Goal: Navigation & Orientation: Find specific page/section

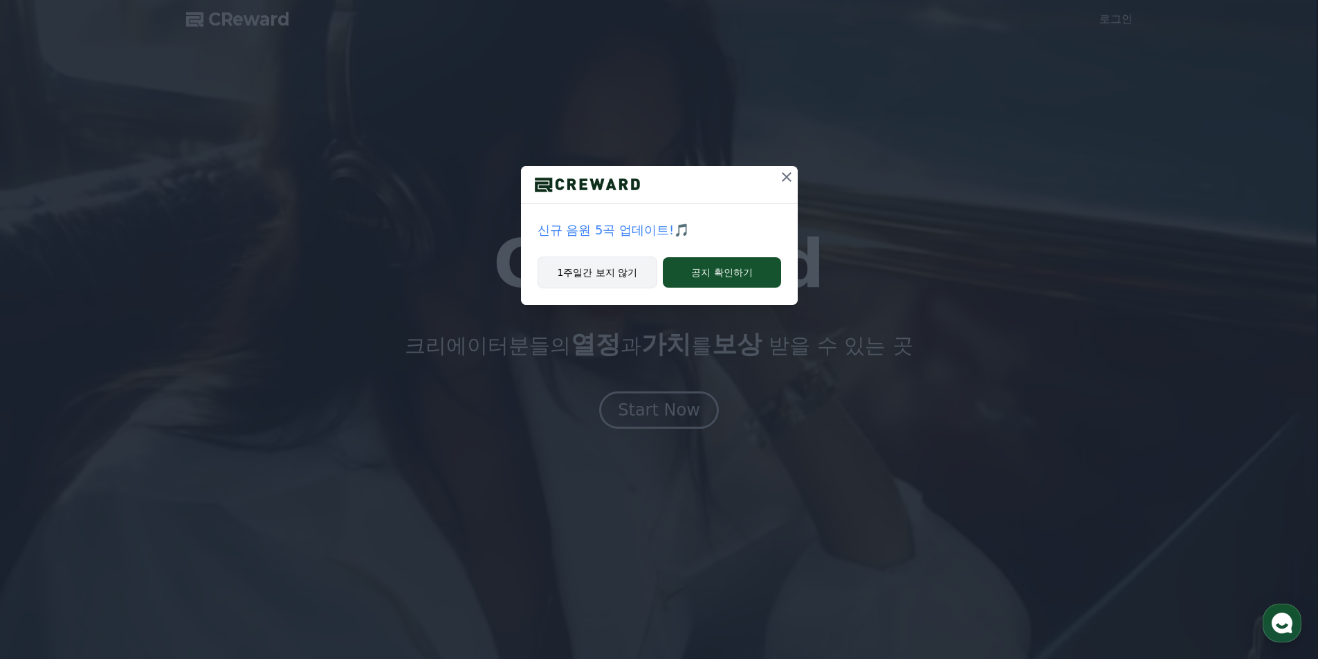
click at [636, 273] on button "1주일간 보지 않기" at bounding box center [598, 273] width 120 height 32
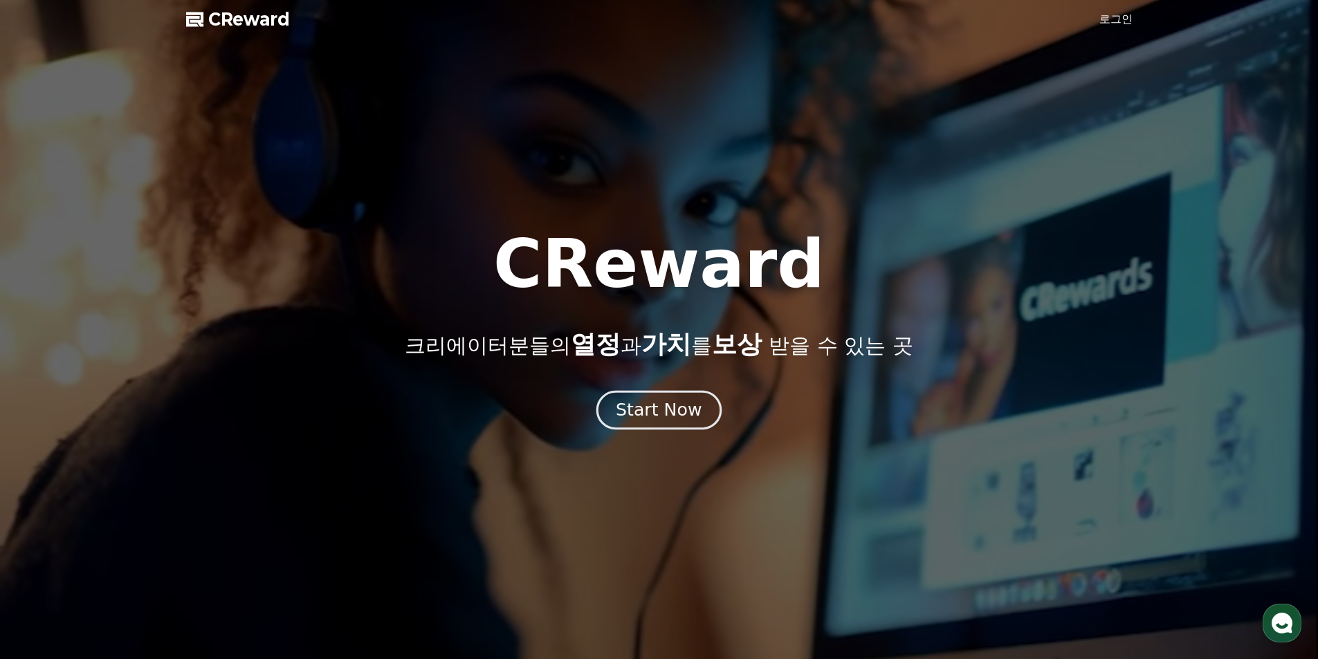
click at [682, 417] on div "Start Now" at bounding box center [659, 411] width 86 height 24
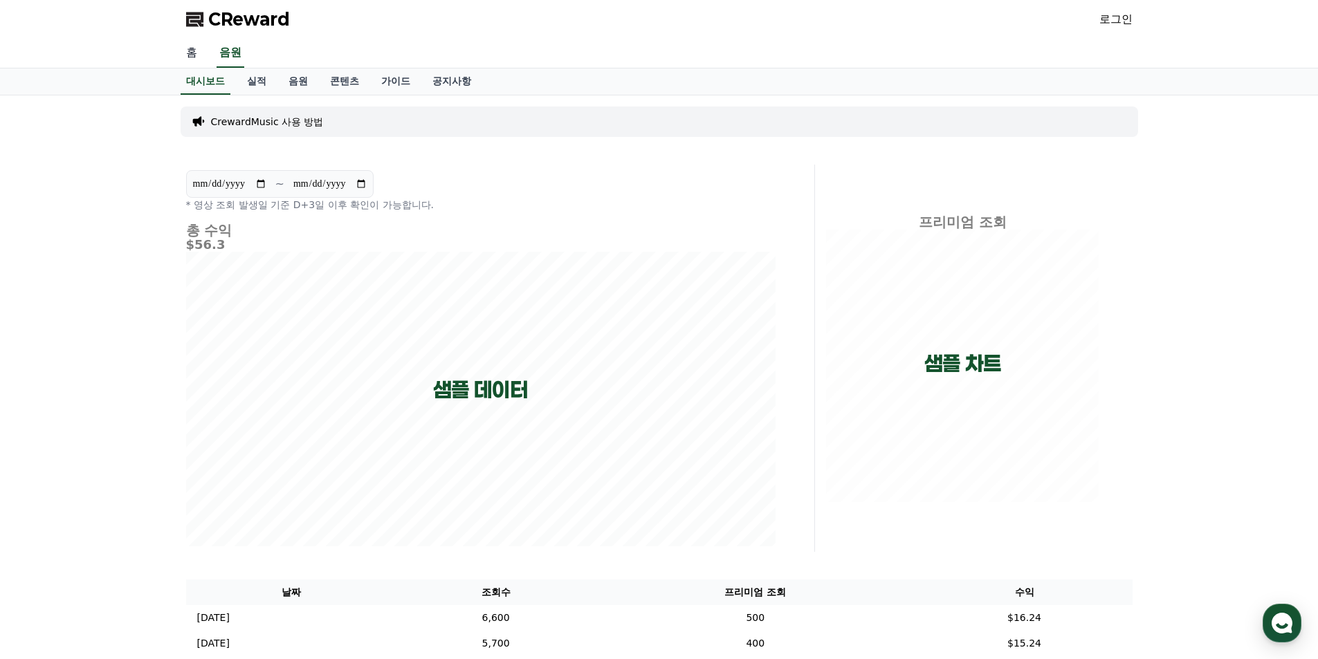
click at [194, 51] on link "홈" at bounding box center [191, 53] width 33 height 29
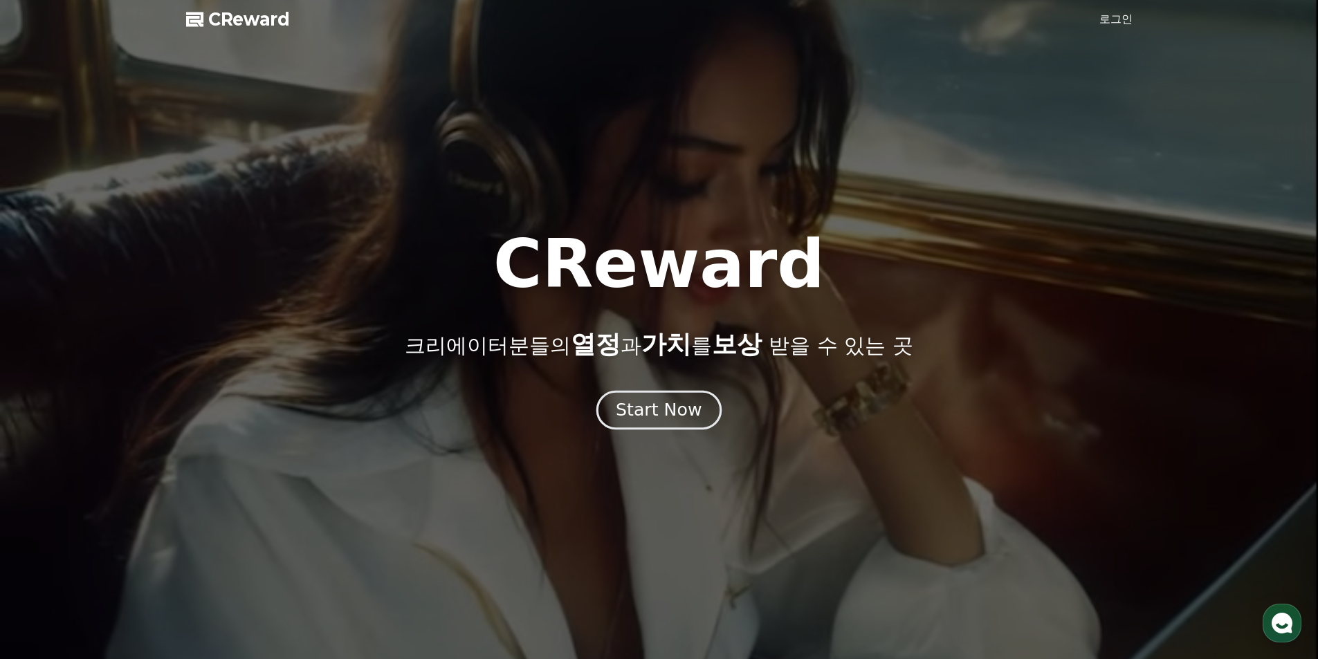
click at [691, 415] on div "Start Now" at bounding box center [659, 411] width 86 height 24
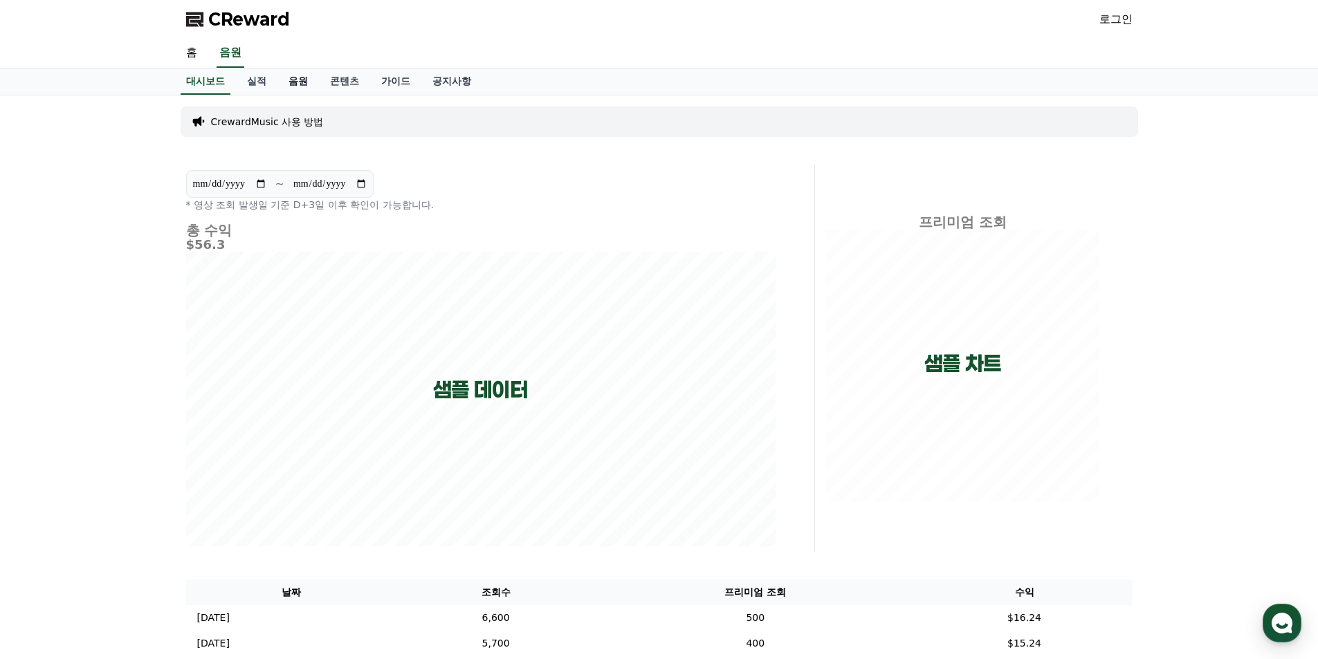
click at [291, 84] on link "음원" at bounding box center [298, 82] width 42 height 26
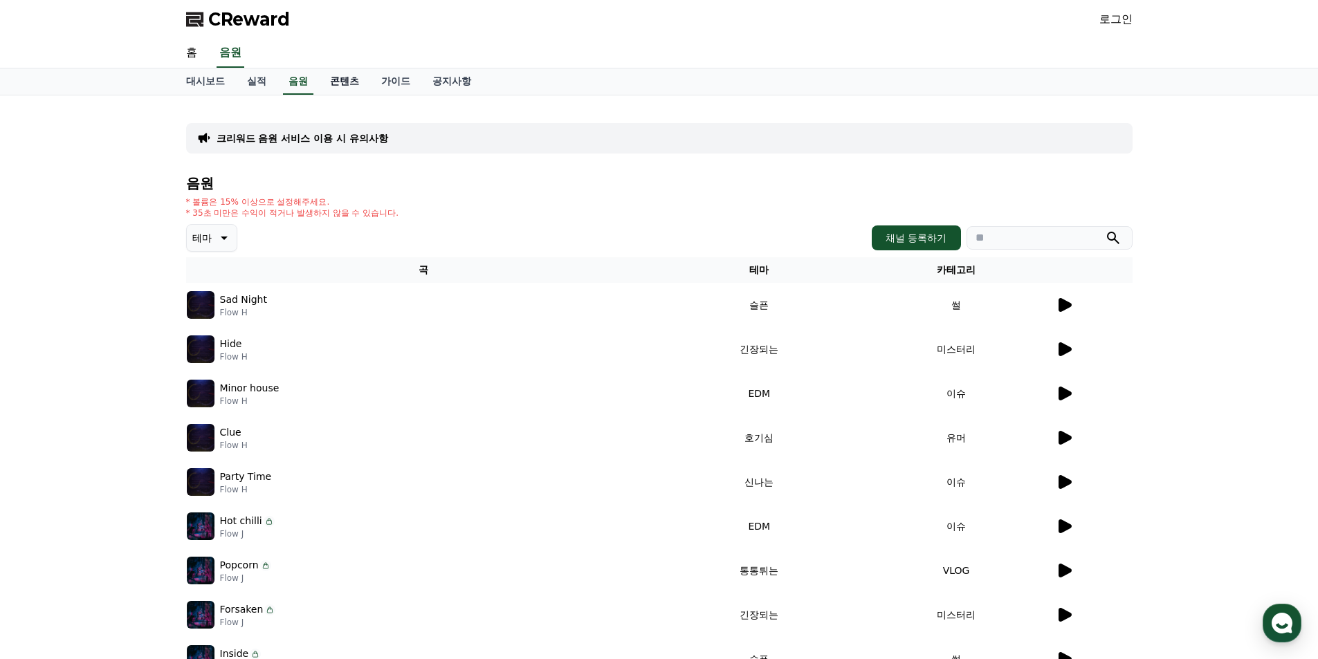
click at [343, 90] on link "콘텐츠" at bounding box center [344, 82] width 51 height 26
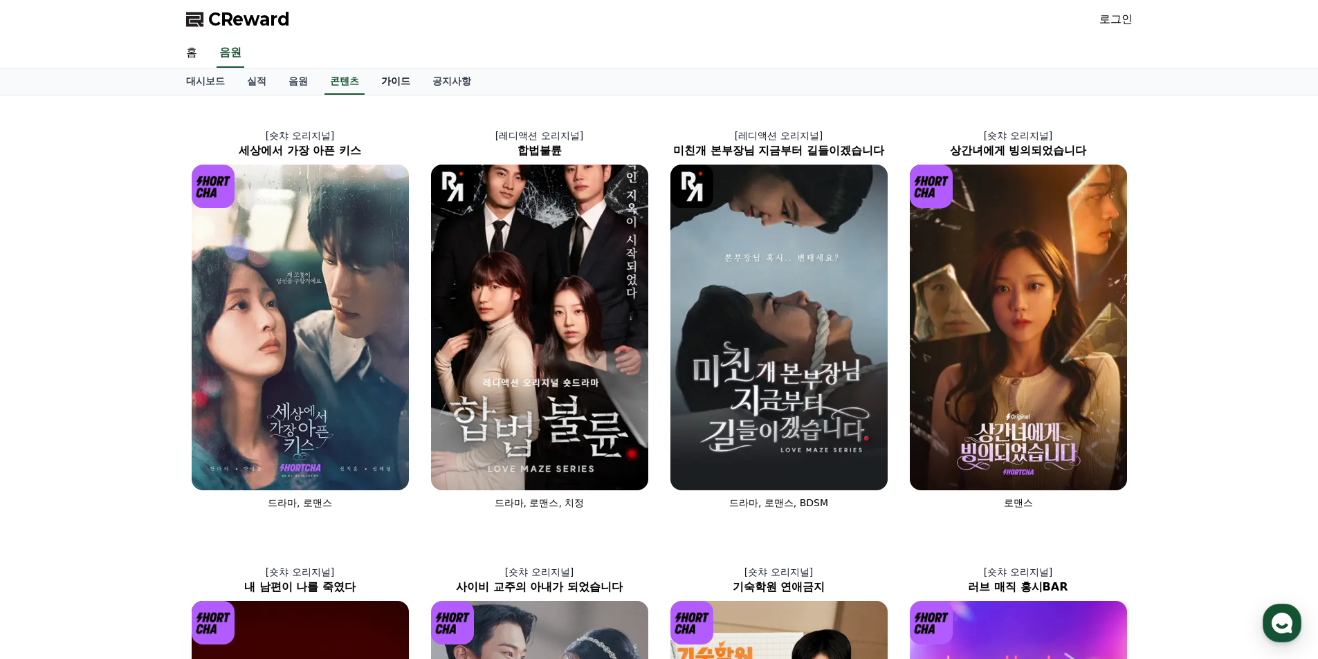
click at [393, 82] on link "가이드" at bounding box center [395, 82] width 51 height 26
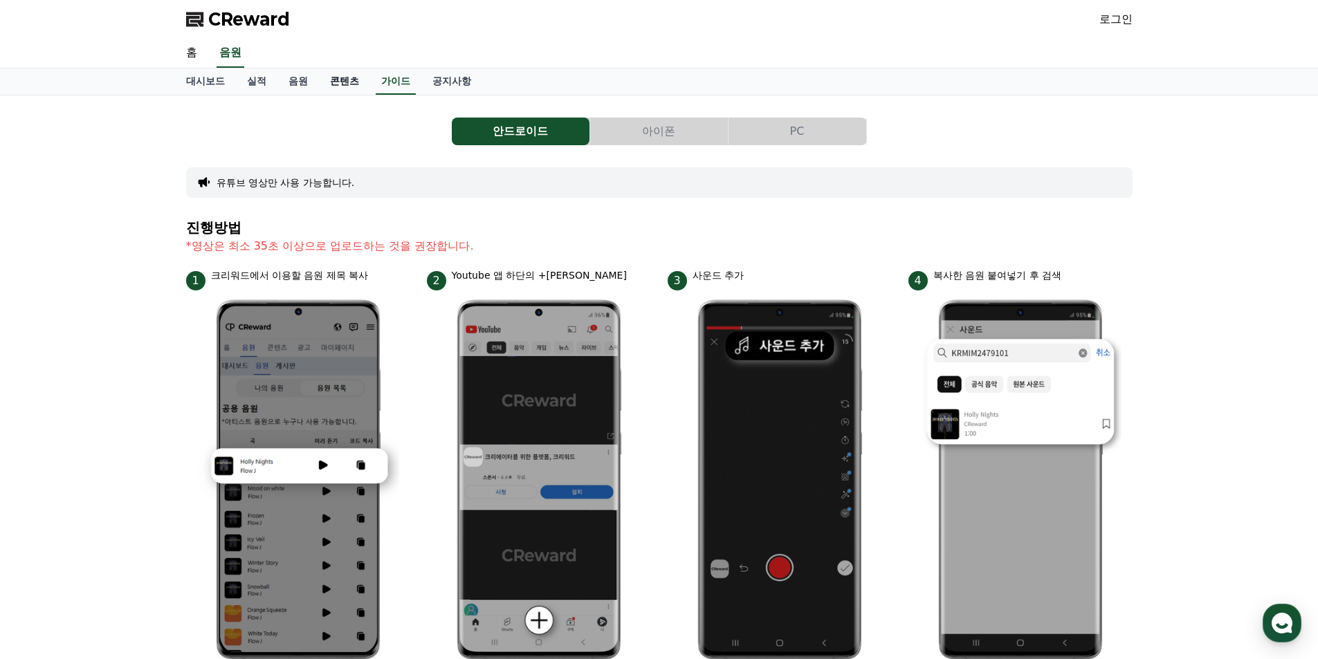
click at [348, 84] on link "콘텐츠" at bounding box center [344, 82] width 51 height 26
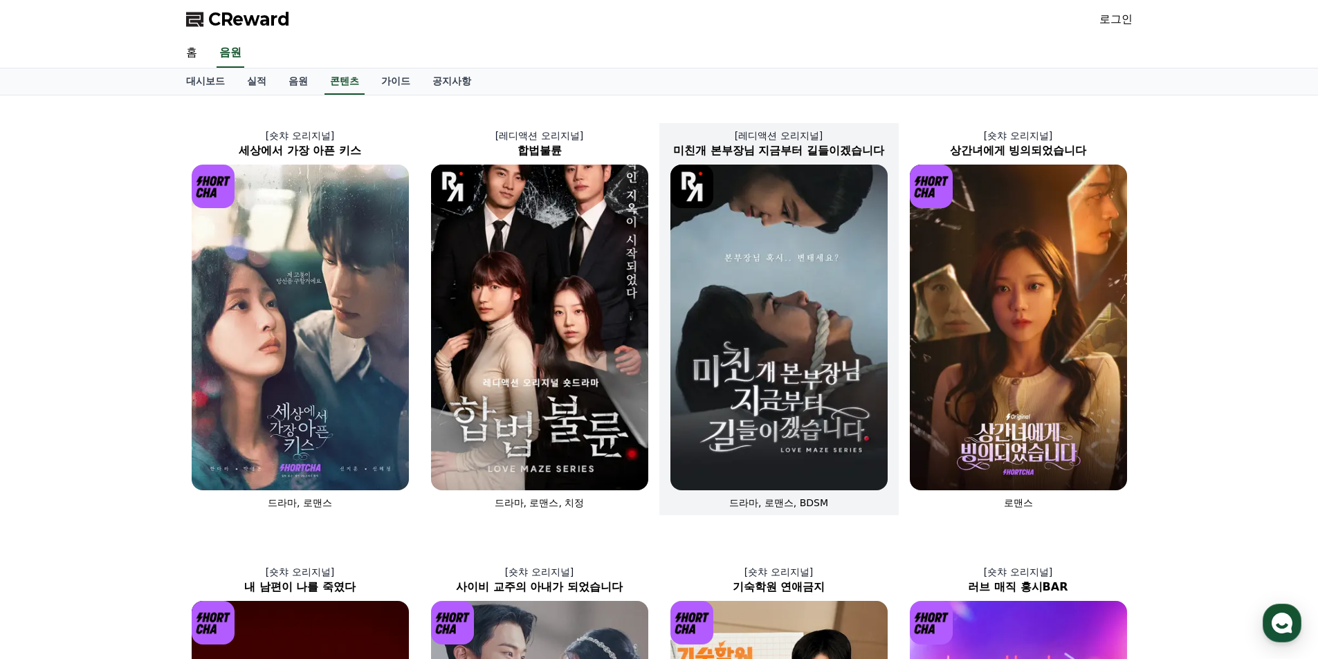
scroll to position [80, 0]
